Goal: Task Accomplishment & Management: Manage account settings

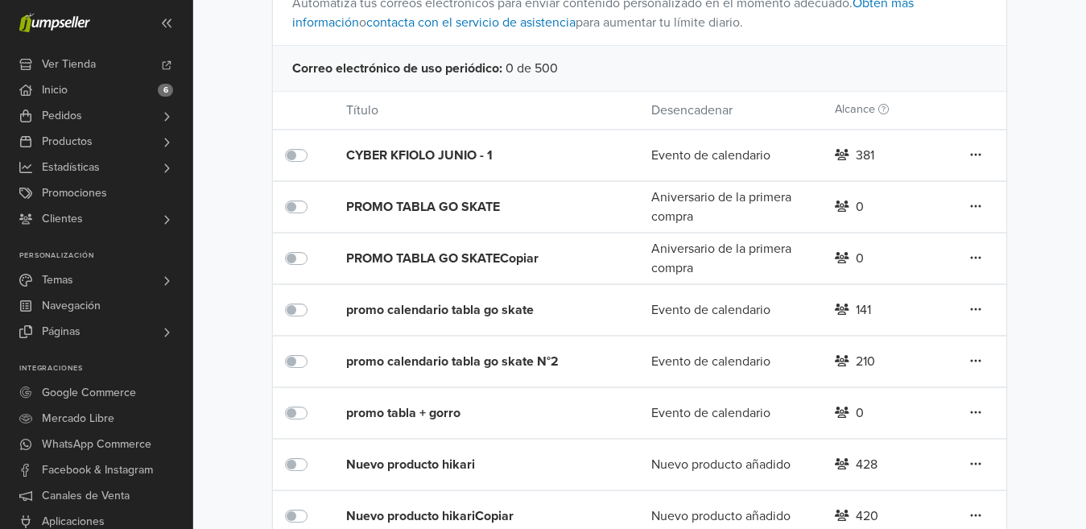
scroll to position [299, 0]
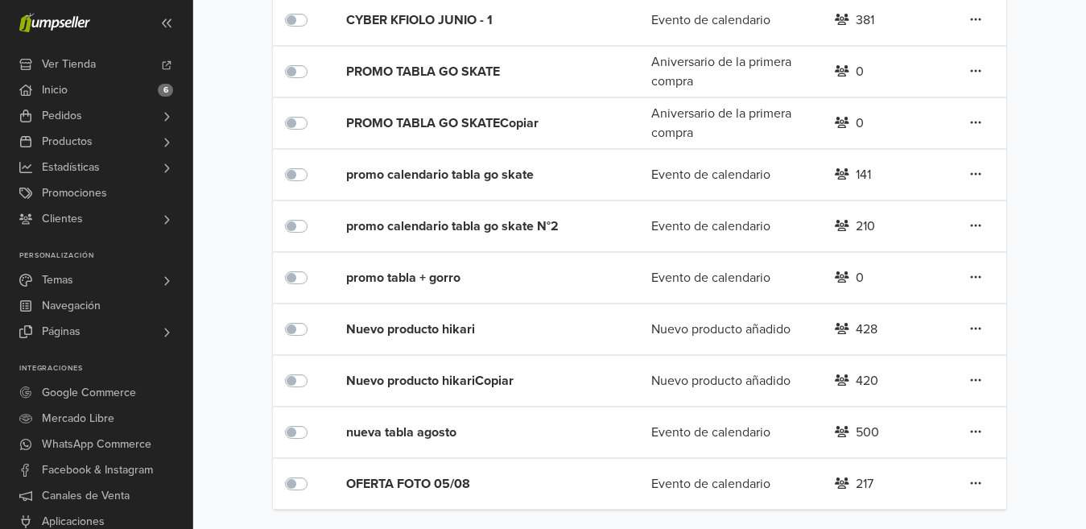
click at [424, 486] on div "OFERTA FOTO 05/08" at bounding box center [468, 483] width 245 height 19
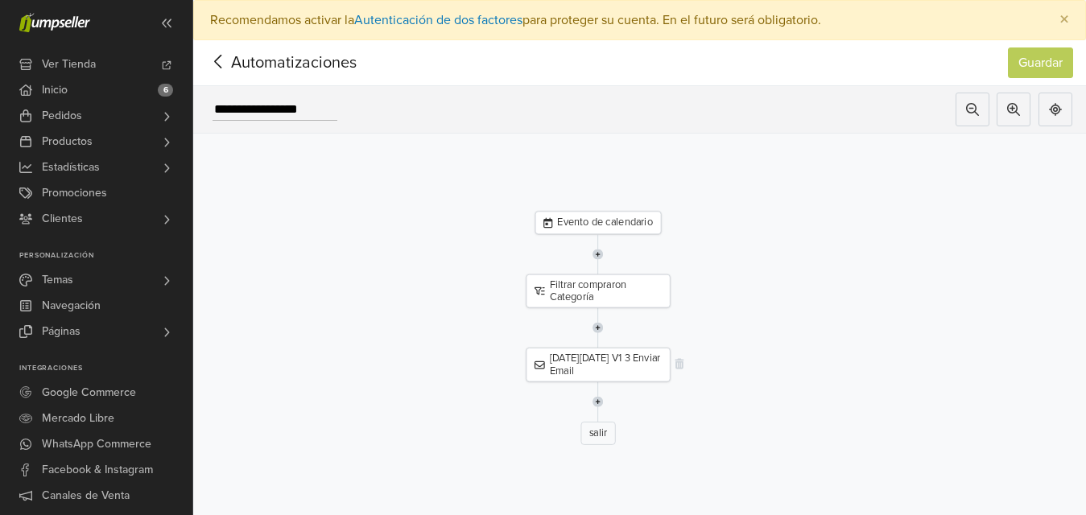
click at [610, 360] on div "[DATE][DATE] V1 3 Enviar Email" at bounding box center [598, 365] width 144 height 34
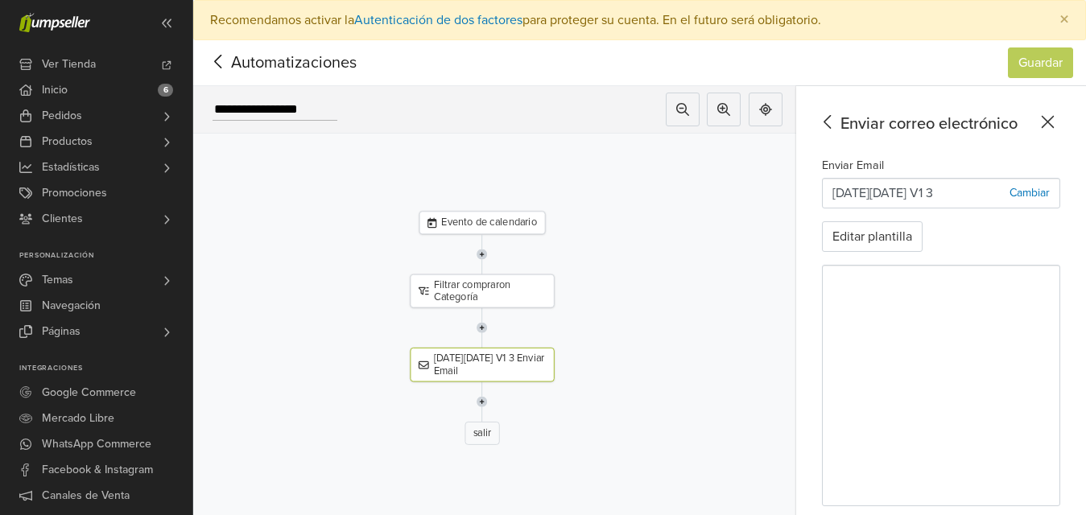
click at [828, 275] on div "Enviar correo electrónico Enviar Email [DATE][DATE] V1 3 Cambiar Editar plantil…" at bounding box center [941, 321] width 290 height 470
click at [217, 61] on icon at bounding box center [218, 62] width 25 height 20
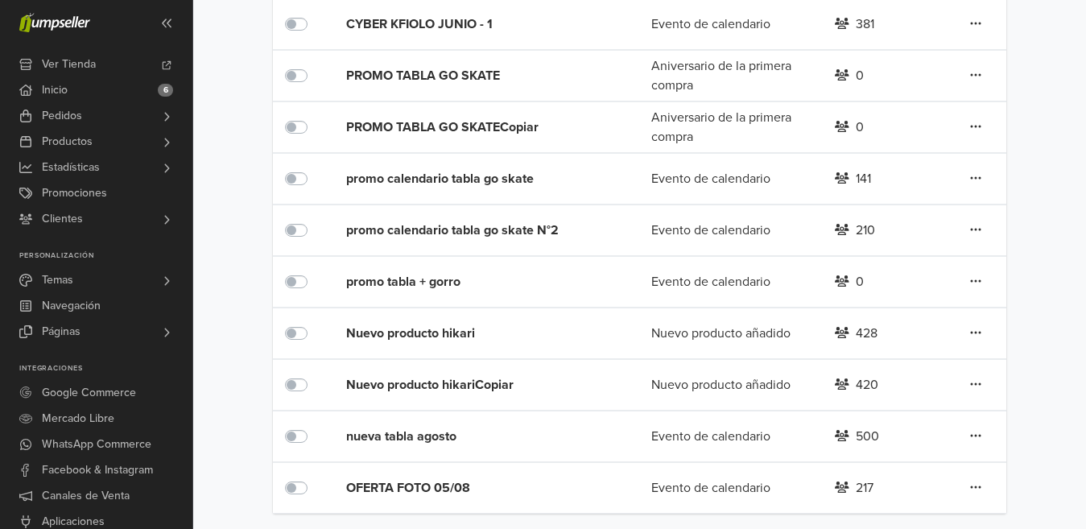
scroll to position [299, 0]
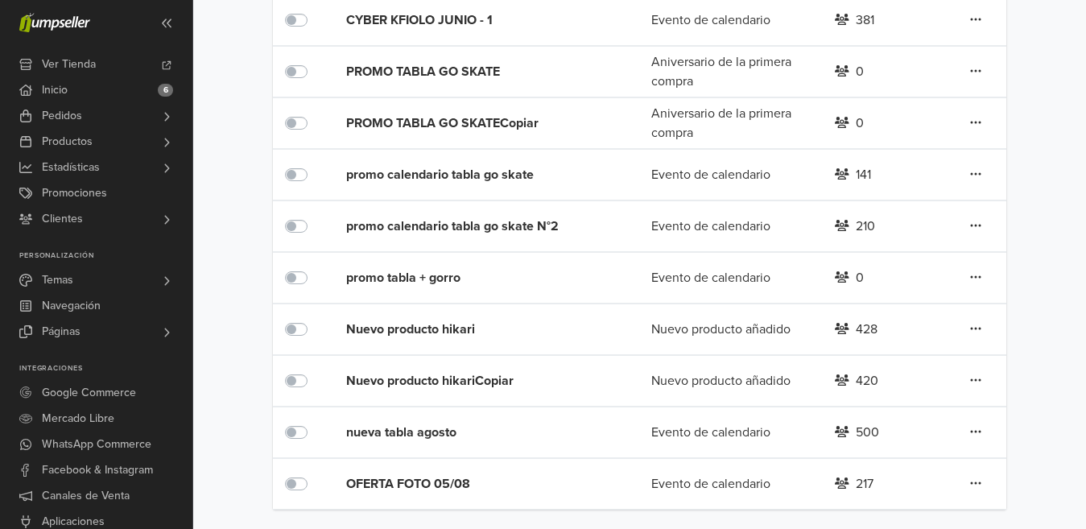
click at [314, 371] on label at bounding box center [314, 371] width 0 height 0
click at [314, 320] on label at bounding box center [314, 320] width 0 height 0
click at [314, 268] on label at bounding box center [314, 268] width 0 height 0
click at [314, 217] on label at bounding box center [314, 217] width 0 height 0
click at [299, 168] on div at bounding box center [303, 174] width 37 height 19
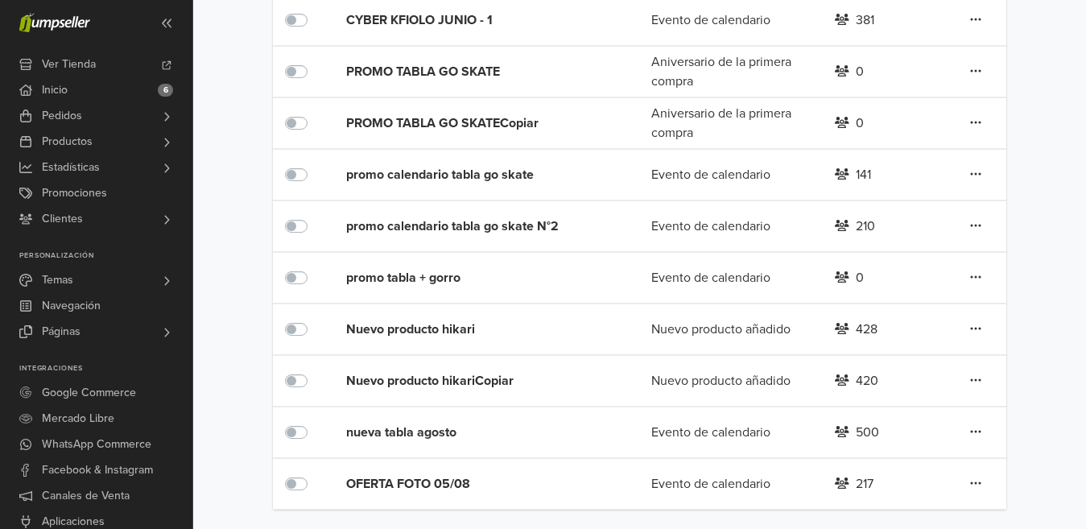
click at [314, 165] on label at bounding box center [314, 165] width 0 height 0
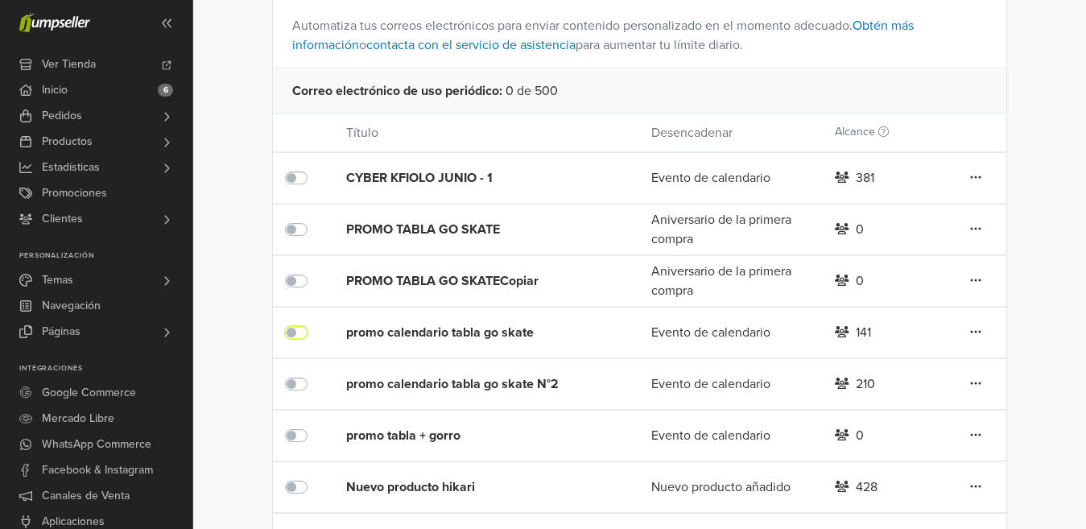
scroll to position [138, 0]
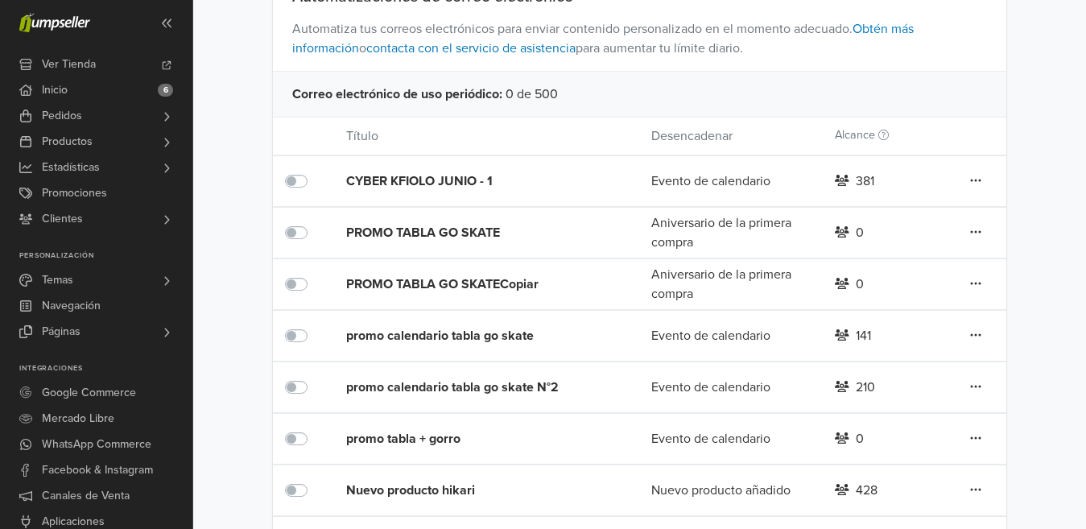
click at [314, 172] on label at bounding box center [314, 172] width 0 height 0
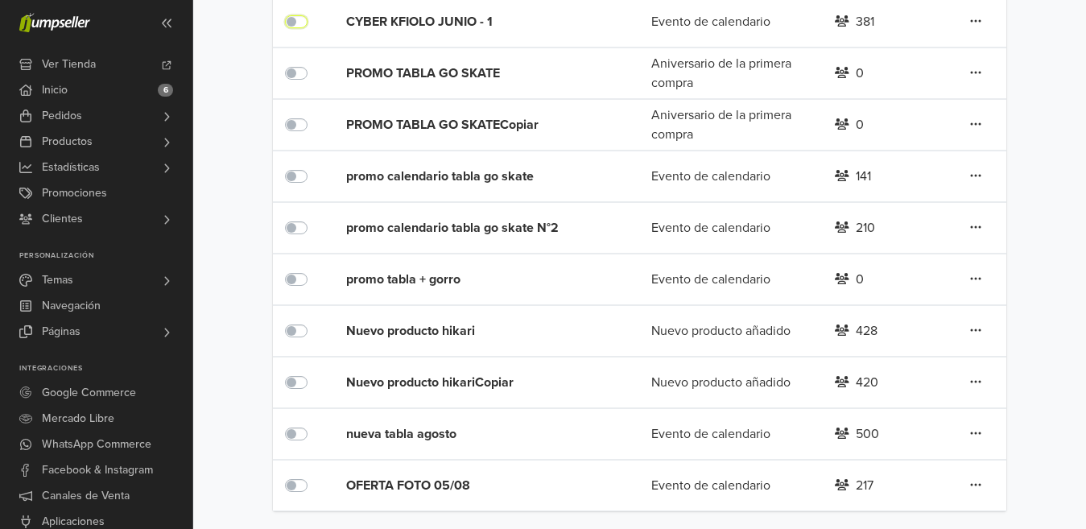
scroll to position [299, 0]
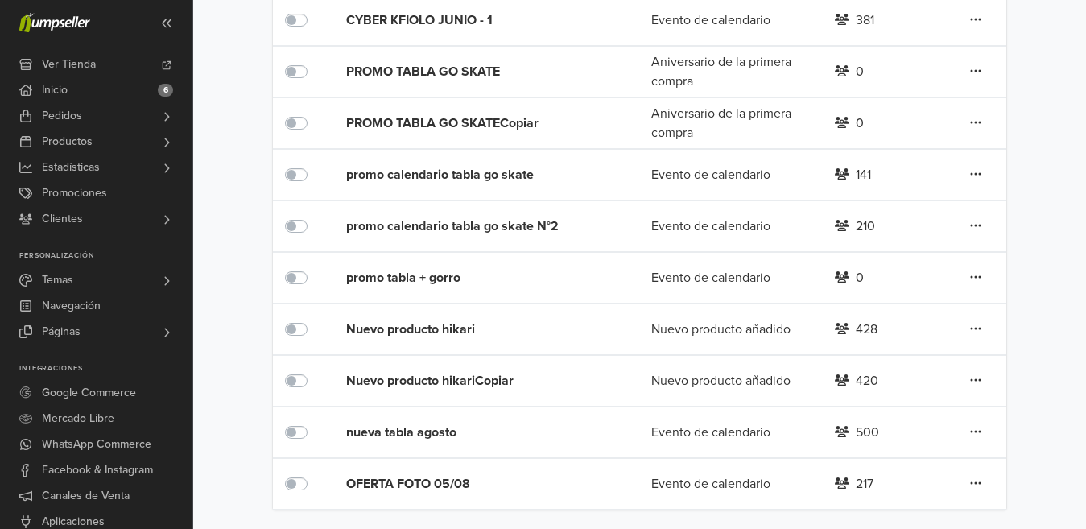
click at [314, 423] on label at bounding box center [314, 423] width 0 height 0
click at [364, 432] on div "nueva tabla agosto" at bounding box center [468, 432] width 245 height 19
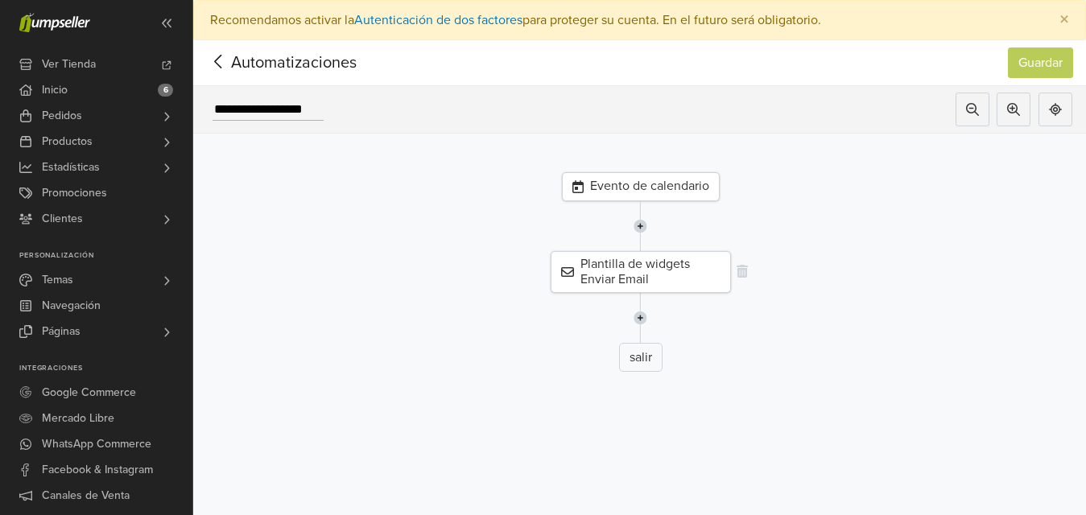
click at [651, 277] on div "Plantilla de widgets Enviar Email" at bounding box center [641, 272] width 180 height 42
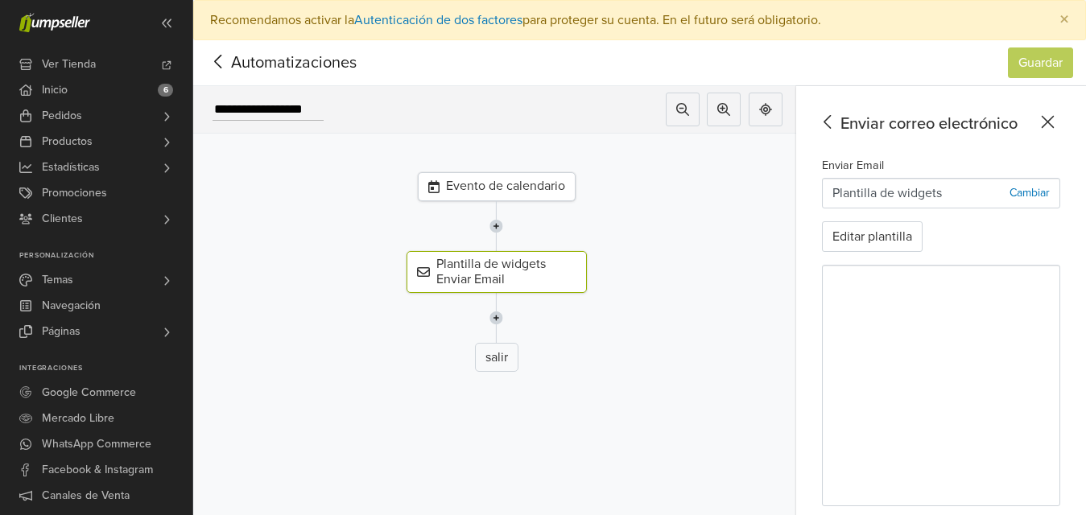
click at [826, 274] on div "Enviar correo electrónico Enviar Email Plantilla de widgets Cambiar Editar plan…" at bounding box center [941, 321] width 290 height 470
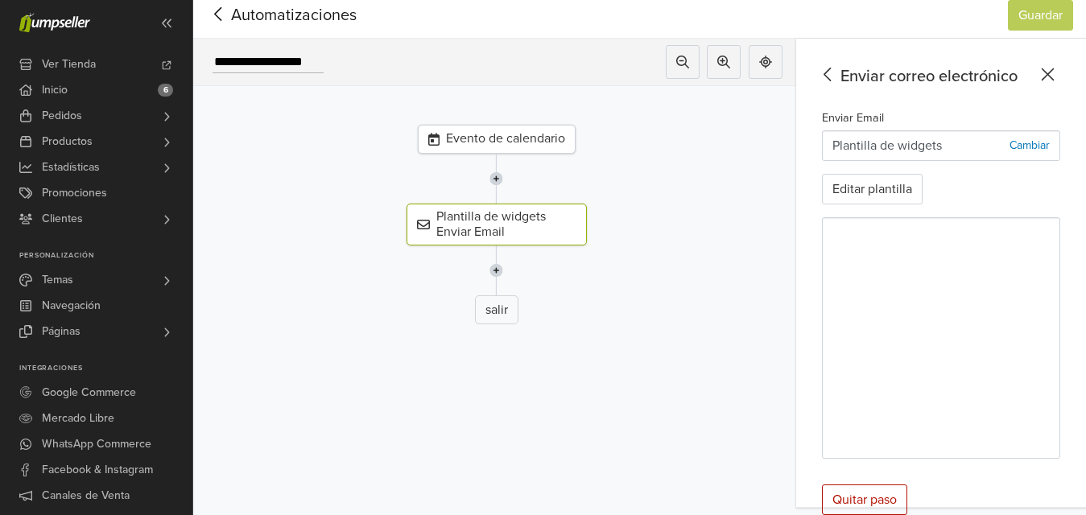
click at [217, 11] on icon at bounding box center [218, 14] width 25 height 20
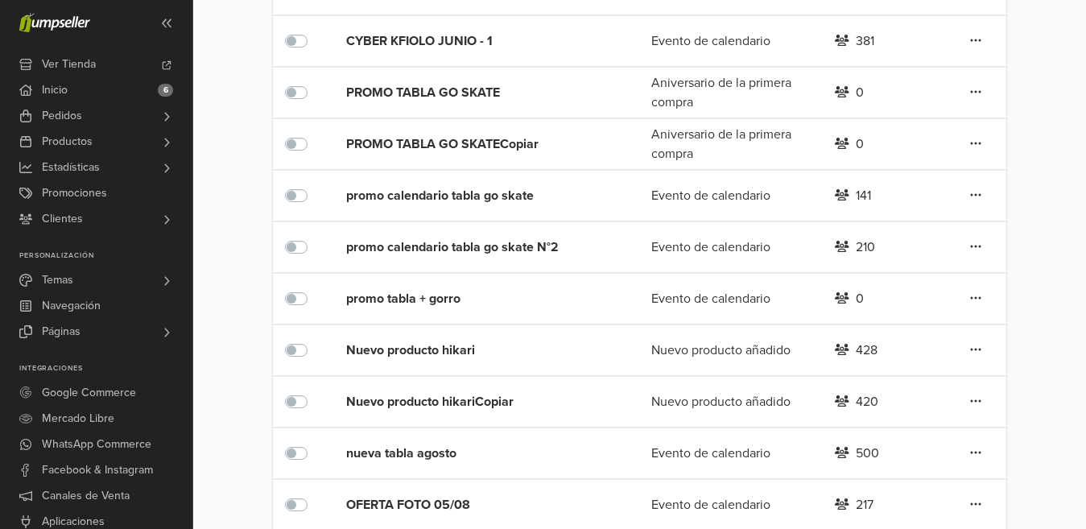
scroll to position [299, 0]
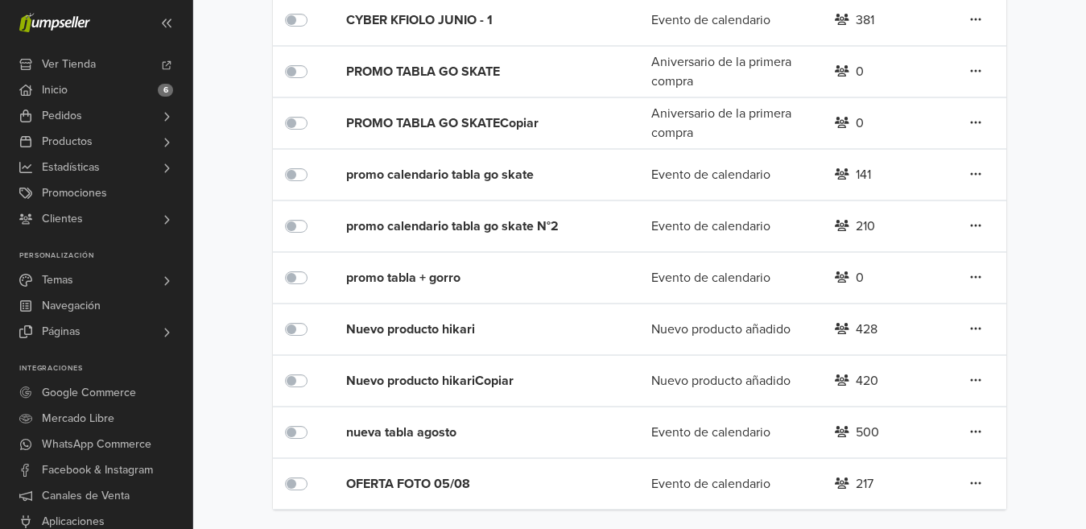
click at [366, 481] on div "OFERTA FOTO 05/08" at bounding box center [468, 483] width 245 height 19
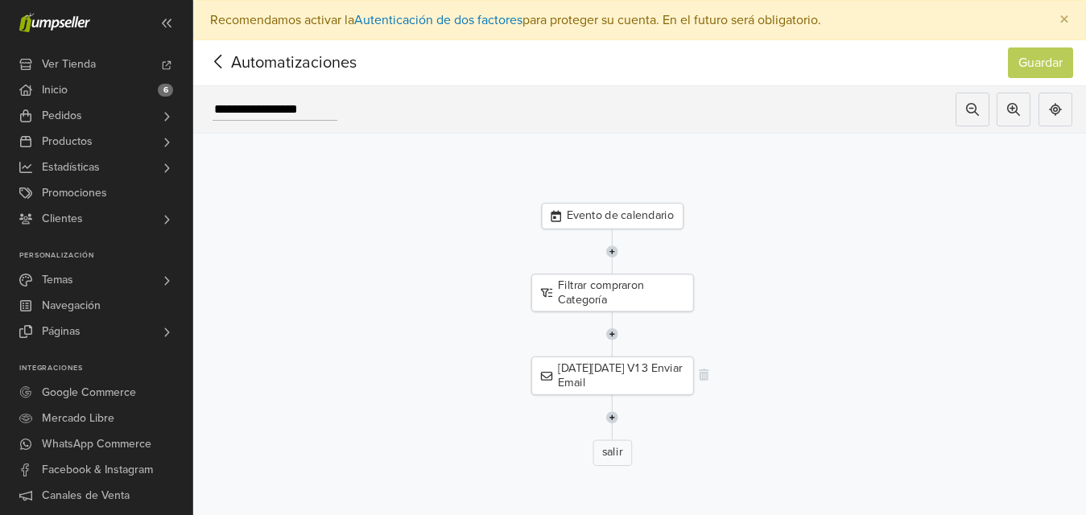
click at [626, 366] on div "[DATE][DATE] V1 3 Enviar Email" at bounding box center [613, 376] width 163 height 38
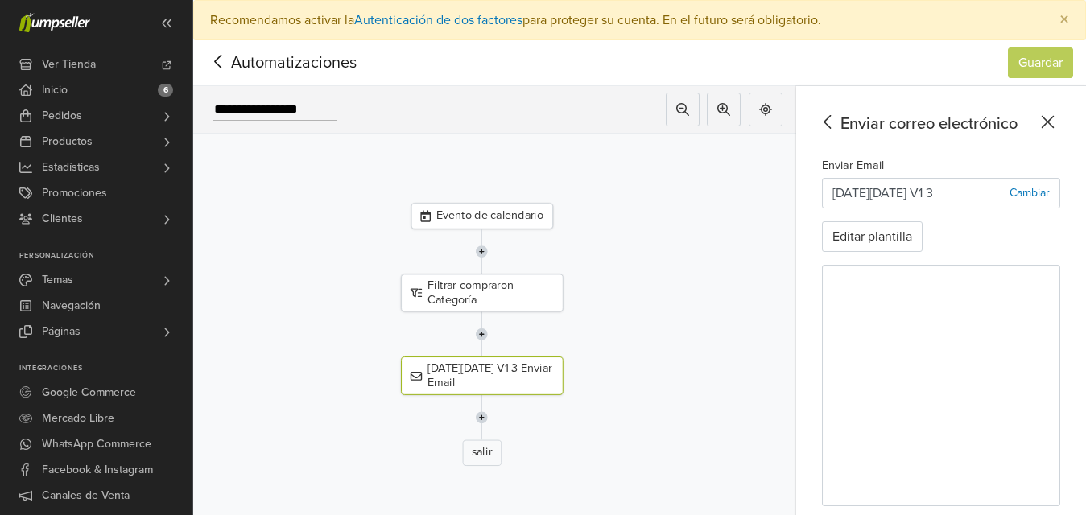
click at [821, 333] on div "Enviar correo electrónico Enviar Email [DATE][DATE] V1 3 Cambiar Editar plantil…" at bounding box center [941, 321] width 290 height 470
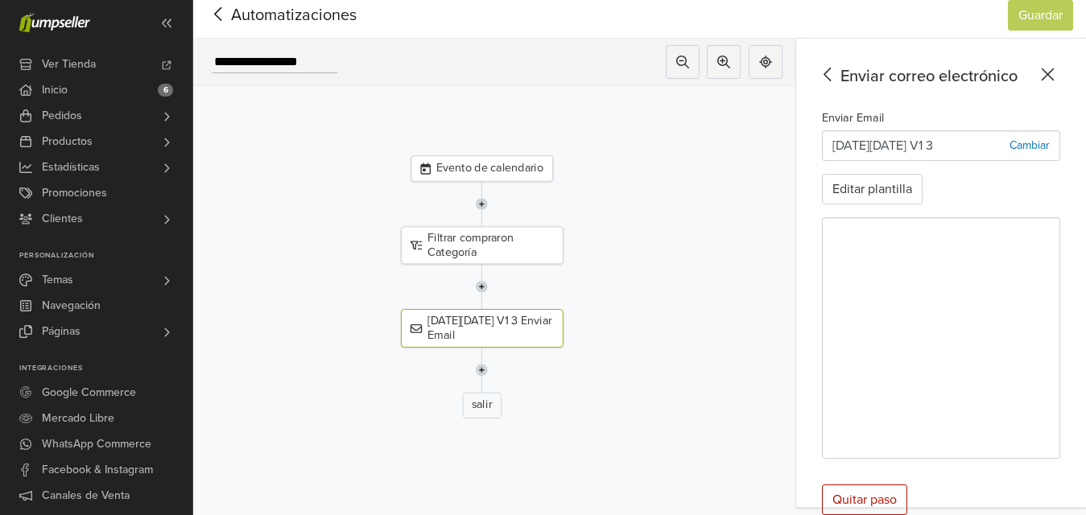
click at [214, 4] on icon at bounding box center [218, 14] width 25 height 20
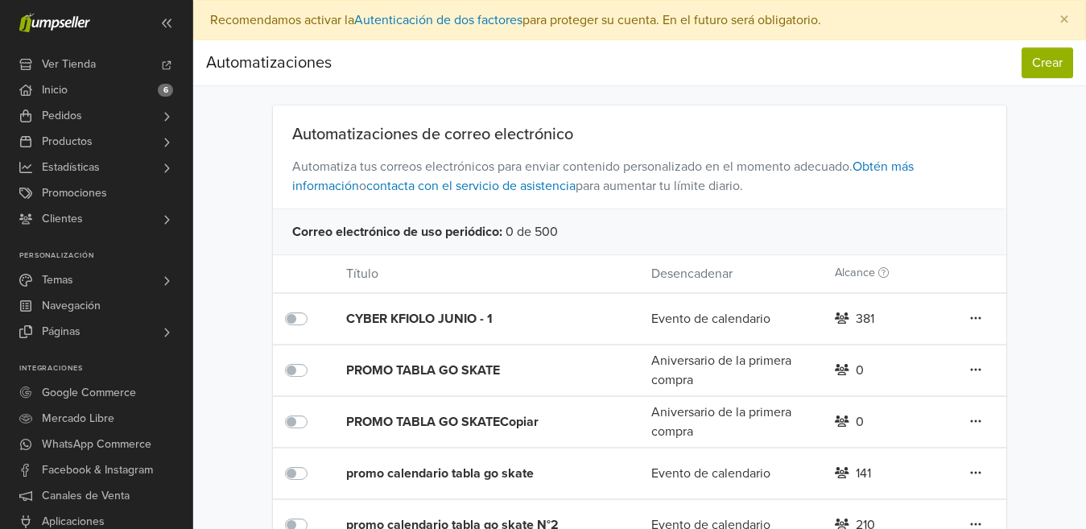
click at [254, 200] on div "Automatizaciones de correo electrónico Automatiza tus correos electrónicos para…" at bounding box center [639, 457] width 893 height 703
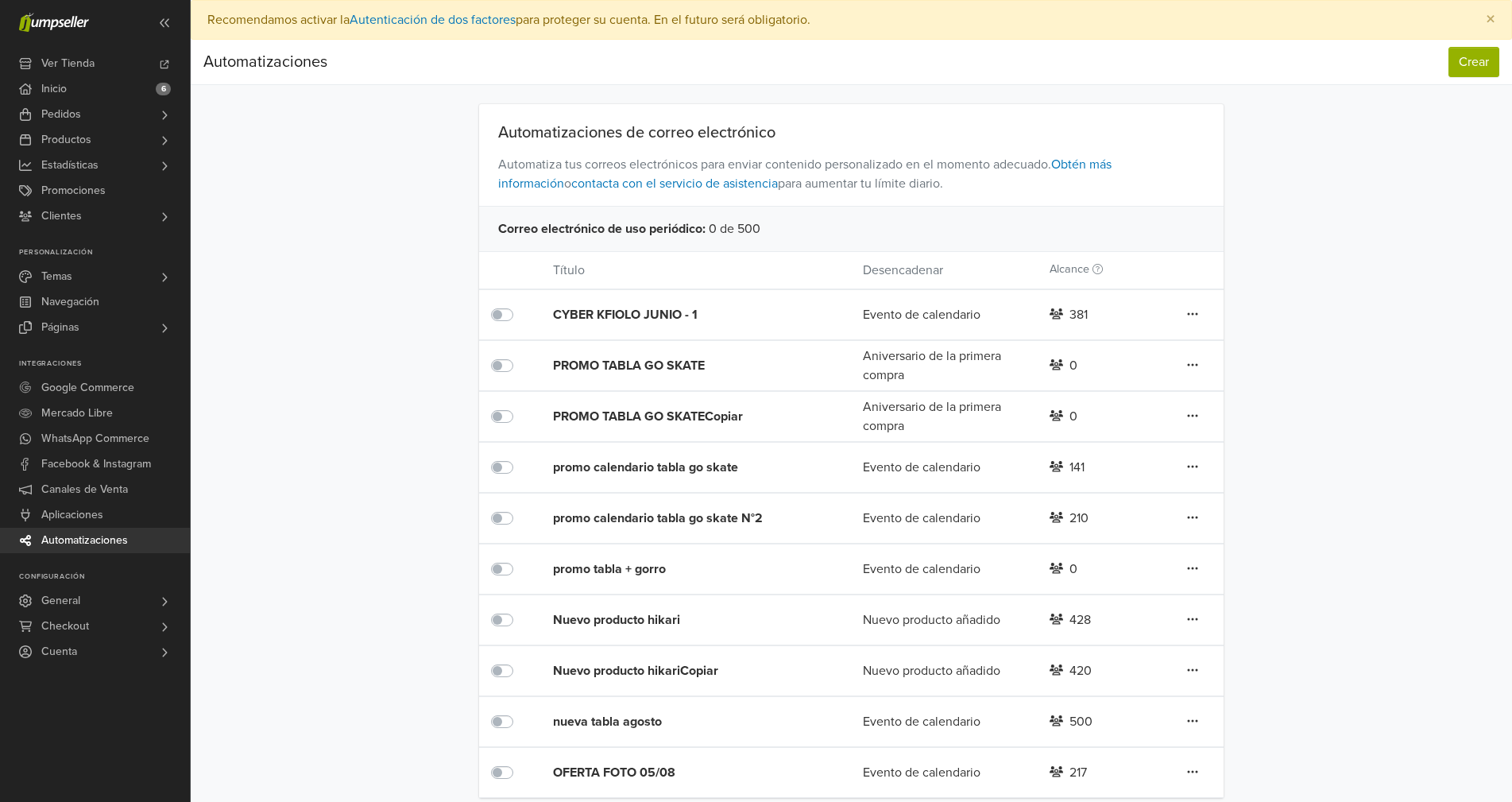
click at [303, 428] on div "Automatizaciones Crear Automatizaciones Crear Automatizaciones de correo electr…" at bounding box center [850, 418] width 1321 height 758
click at [76, 134] on span "Productos" at bounding box center [66, 140] width 50 height 26
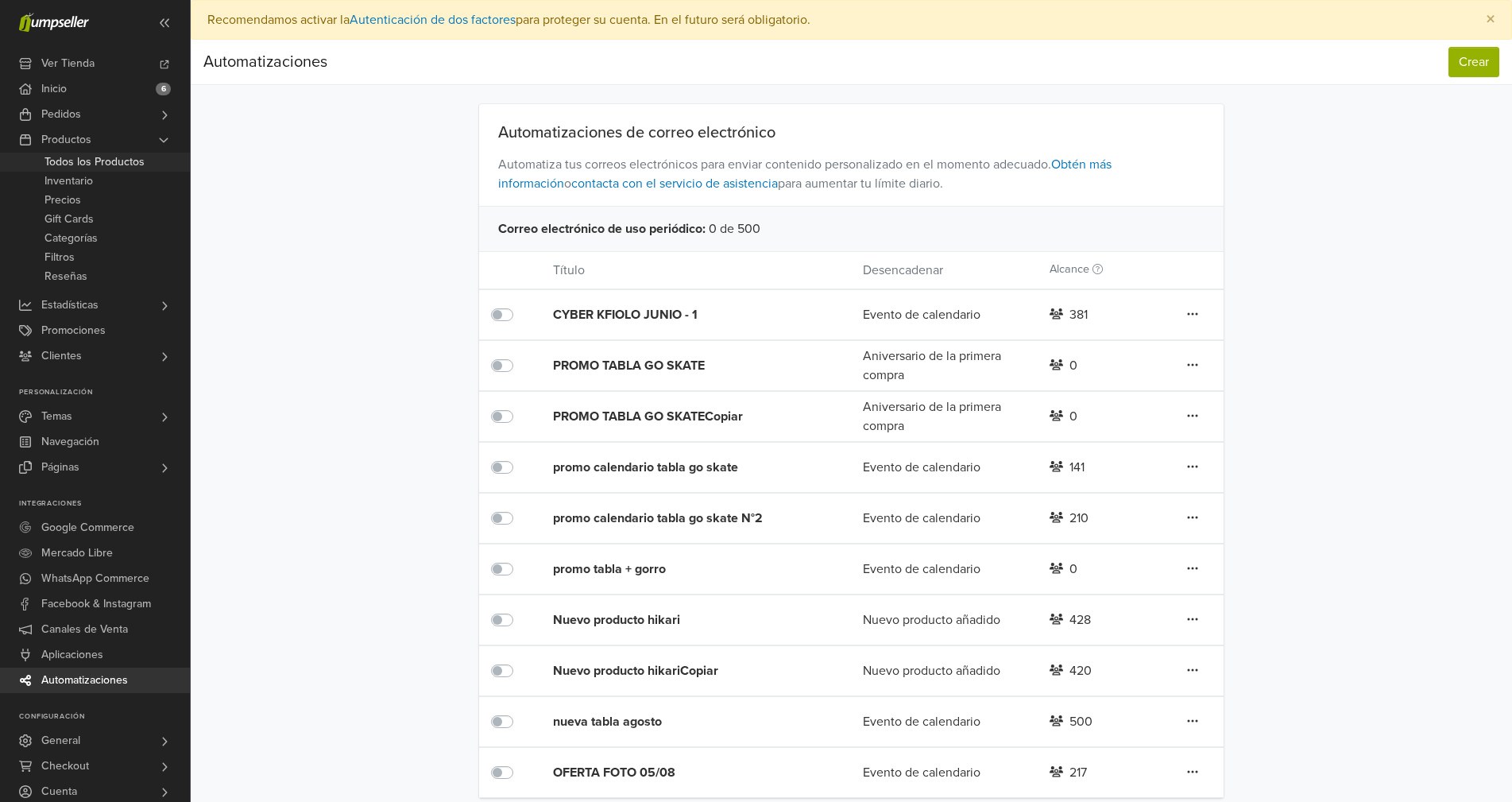
click at [107, 160] on span "Todos los Productos" at bounding box center [94, 162] width 100 height 19
